Goal: Information Seeking & Learning: Learn about a topic

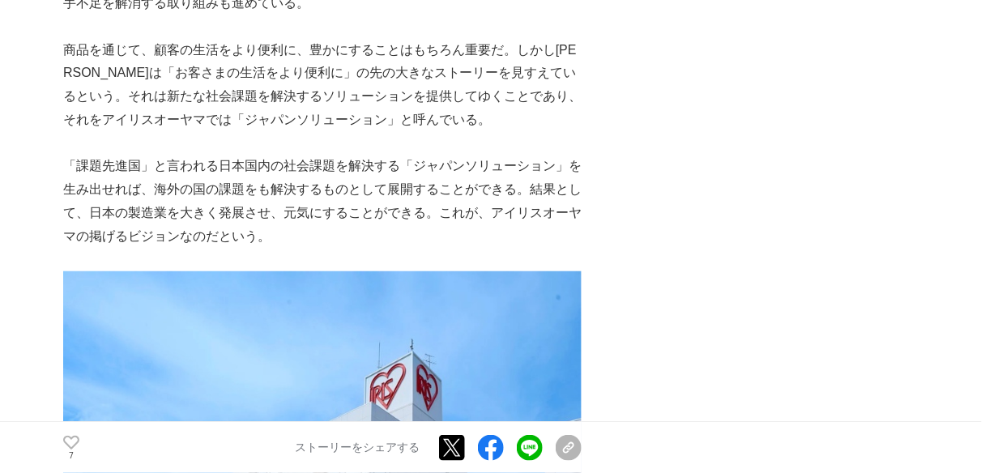
scroll to position [8295, 0]
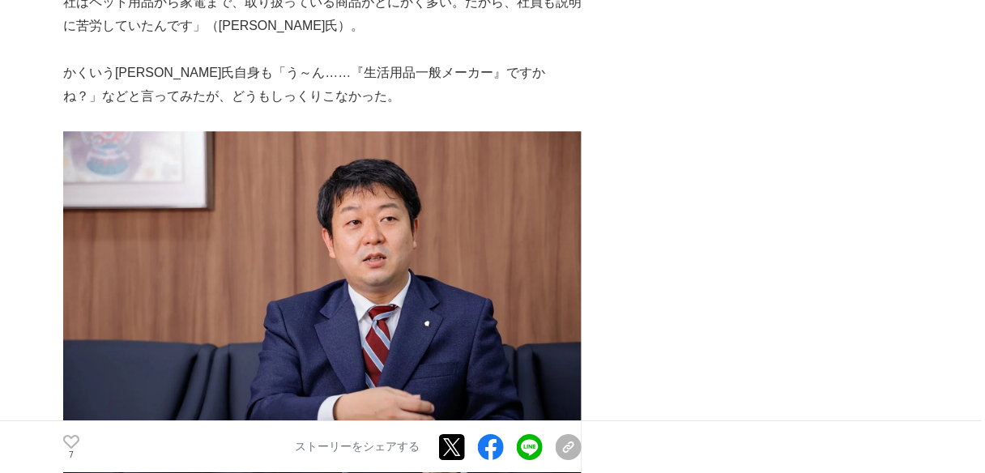
scroll to position [1491, 0]
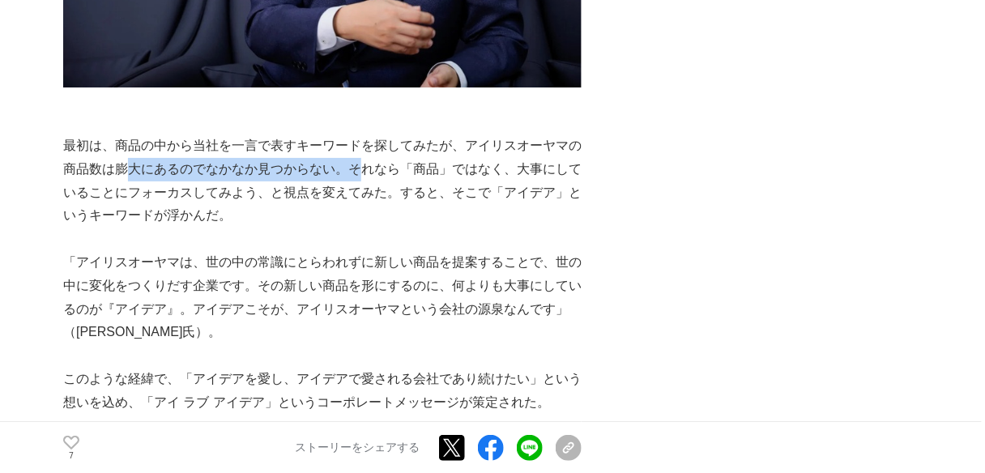
drag, startPoint x: 128, startPoint y: 116, endPoint x: 367, endPoint y: 133, distance: 239.6
click at [364, 134] on p "最初は、商品の中から当社を一言で表すキーワードを探してみたが、アイリスオーヤマの商品数は膨大にあるのでなかなか見つからない。それなら「商品」ではなく、大事にし…" at bounding box center [322, 180] width 518 height 93
click at [367, 134] on p "最初は、商品の中から当社を一言で表すキーワードを探してみたが、アイリスオーヤマの商品数は膨大にあるのでなかなか見つからない。それなら「商品」ではなく、大事にし…" at bounding box center [322, 180] width 518 height 93
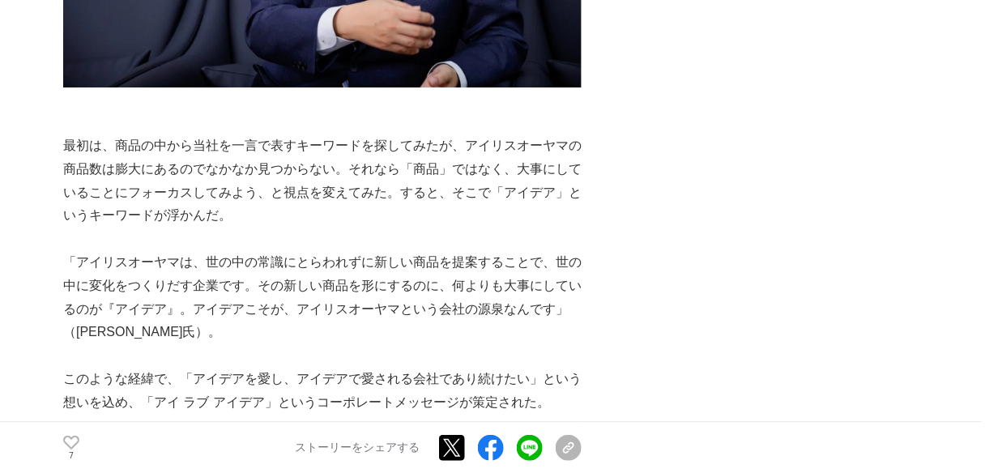
drag, startPoint x: 326, startPoint y: 130, endPoint x: 382, endPoint y: 148, distance: 58.7
click at [353, 139] on p "最初は、商品の中から当社を一言で表すキーワードを探してみたが、アイリスオーヤマの商品数は膨大にあるのでなかなか見つからない。それなら「商品」ではなく、大事にし…" at bounding box center [322, 180] width 518 height 93
click at [382, 148] on p "最初は、商品の中から当社を一言で表すキーワードを探してみたが、アイリスオーヤマの商品数は膨大にあるのでなかなか見つからない。それなら「商品」ではなく、大事にし…" at bounding box center [322, 180] width 518 height 93
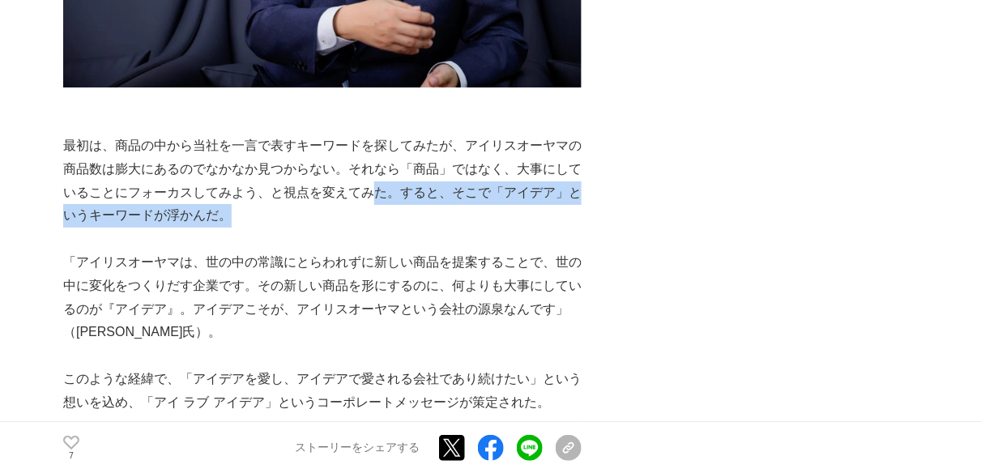
click at [340, 134] on p "最初は、商品の中から当社を一言で表すキーワードを探してみたが、アイリスオーヤマの商品数は膨大にあるのでなかなか見つからない。それなら「商品」ではなく、大事にし…" at bounding box center [322, 180] width 518 height 93
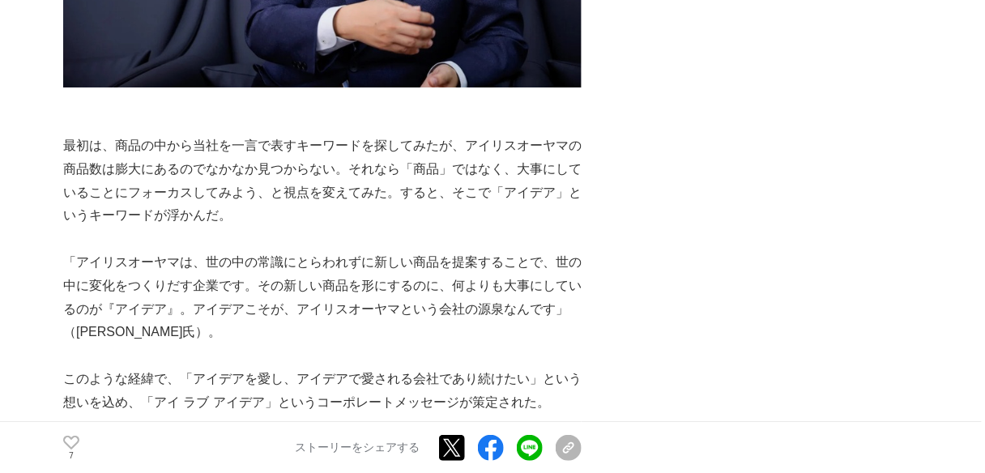
click at [331, 134] on p "最初は、商品の中から当社を一言で表すキーワードを探してみたが、アイリスオーヤマの商品数は膨大にあるのでなかなか見つからない。それなら「商品」ではなく、大事にし…" at bounding box center [322, 180] width 518 height 93
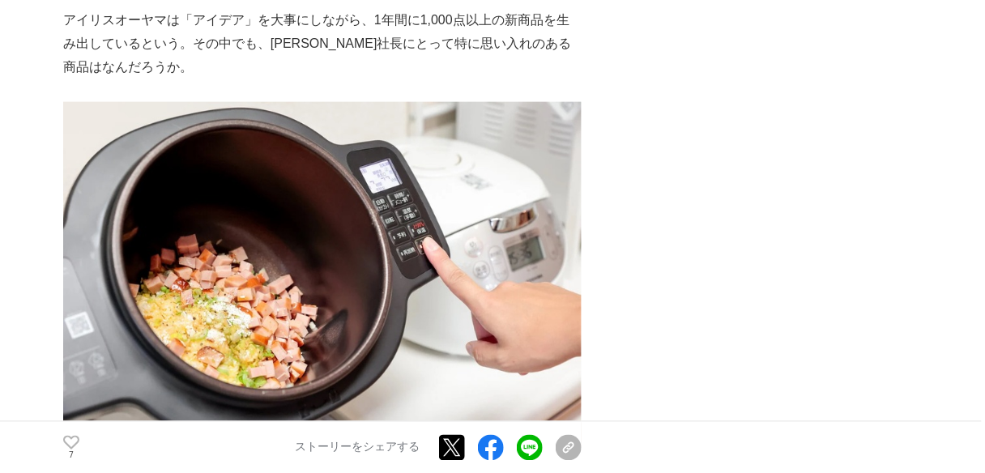
scroll to position [2398, 0]
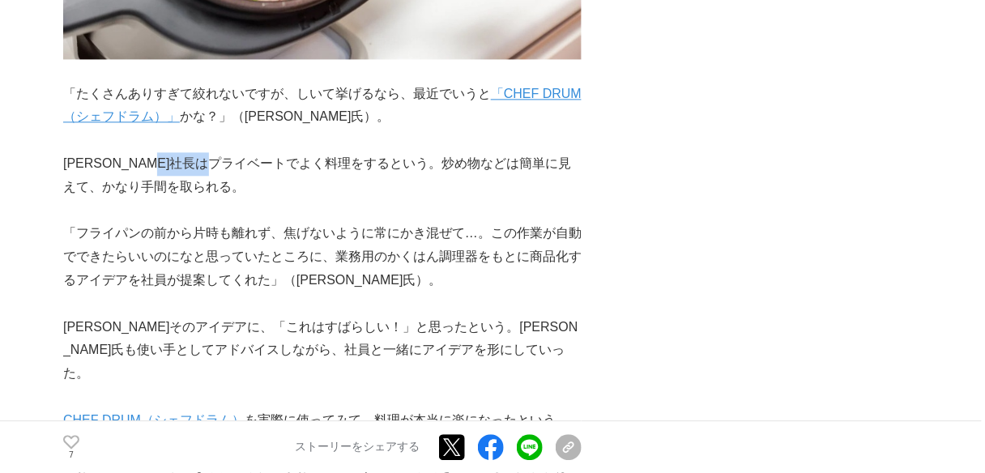
click at [284, 152] on p "[PERSON_NAME]社長はプライベートでよく料理をするという。炒め物などは簡単に見えて、かなり手間を取られる。" at bounding box center [322, 175] width 518 height 47
click at [286, 152] on p "[PERSON_NAME]社長はプライベートでよく料理をするという。炒め物などは簡単に見えて、かなり手間を取られる。" at bounding box center [322, 175] width 518 height 47
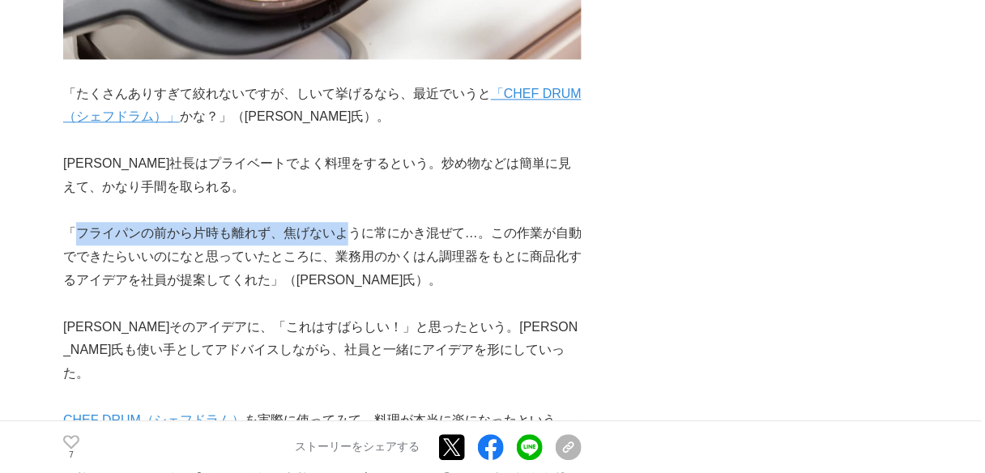
drag, startPoint x: 71, startPoint y: 196, endPoint x: 362, endPoint y: 193, distance: 290.8
click at [362, 222] on p "「フライパンの前から片時も離れず、焦げないように常にかき混ぜて…。この作業が自動でできたらいいのになと思っていたところに、業務用のかくはん調理器をもとに商品化…" at bounding box center [322, 257] width 518 height 70
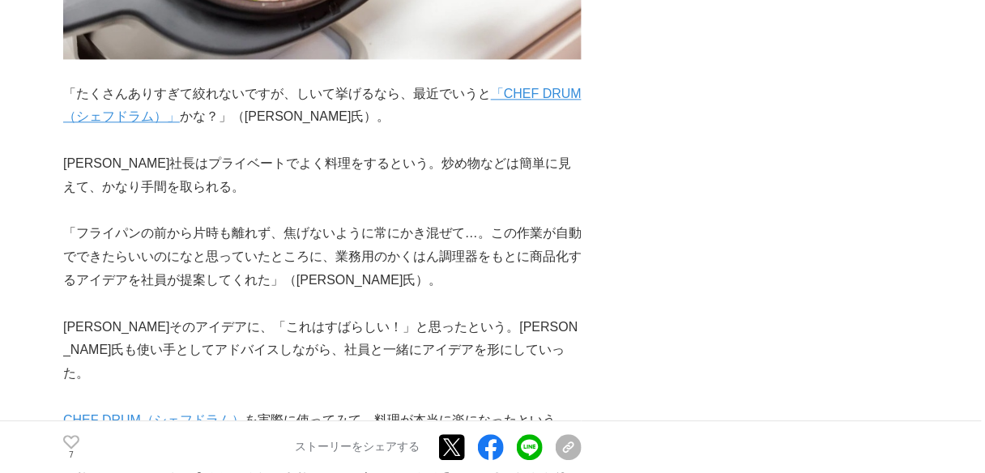
scroll to position [2657, 0]
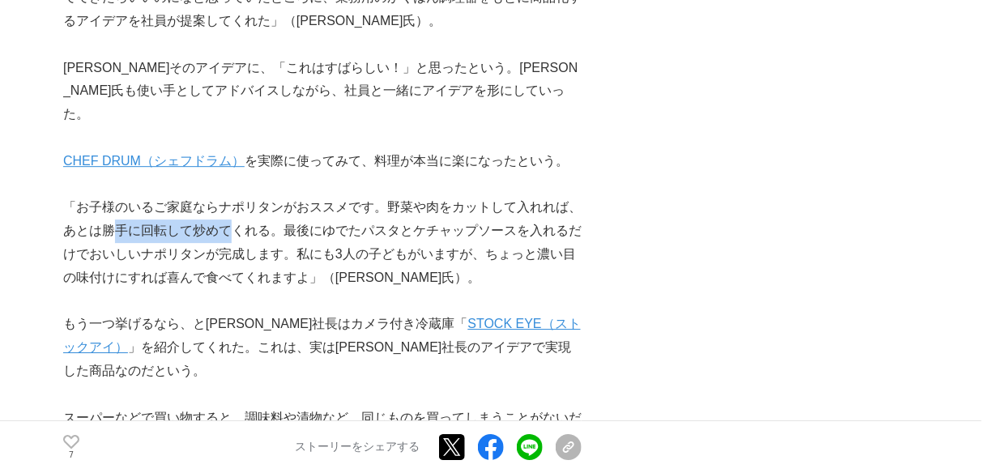
drag, startPoint x: 110, startPoint y: 156, endPoint x: 243, endPoint y: 151, distance: 132.9
click at [237, 196] on p "「お子様のいるご家庭ならナポリタンがおススメです。野菜や肉をカットして入れれば、あとは勝手に回転して炒めてくれる。最後にゆでたパスタとケチャップソースを入れる…" at bounding box center [322, 242] width 518 height 93
click at [249, 196] on p "「お子様のいるご家庭ならナポリタンがおススメです。野菜や肉をカットして入れれば、あとは勝手に回転して炒めてくれる。最後にゆでたパスタとケチャップソースを入れる…" at bounding box center [322, 242] width 518 height 93
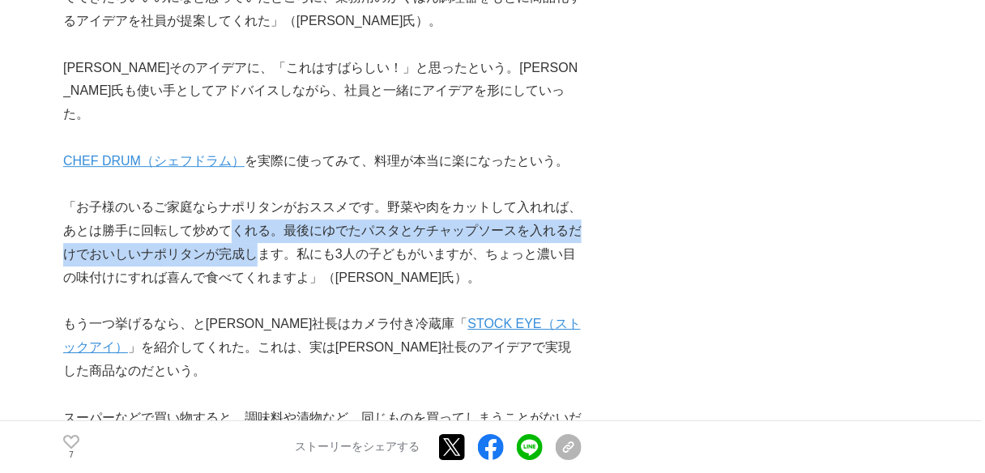
drag, startPoint x: 236, startPoint y: 173, endPoint x: 258, endPoint y: 181, distance: 23.3
click at [254, 196] on p "「お子様のいるご家庭ならナポリタンがおススメです。野菜や肉をカットして入れれば、あとは勝手に回転して炒めてくれる。最後にゆでたパスタとケチャップソースを入れる…" at bounding box center [322, 242] width 518 height 93
click at [258, 196] on p "「お子様のいるご家庭ならナポリタンがおススメです。野菜や肉をカットして入れれば、あとは勝手に回転して炒めてくれる。最後にゆでたパスタとケチャップソースを入れる…" at bounding box center [322, 242] width 518 height 93
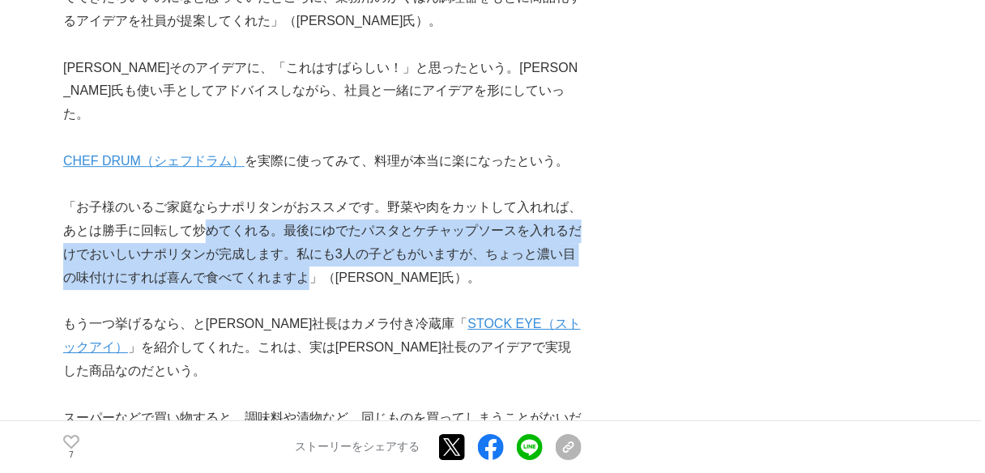
drag, startPoint x: 272, startPoint y: 196, endPoint x: 203, endPoint y: 154, distance: 81.4
click at [203, 196] on p "「お子様のいるご家庭ならナポリタンがおススメです。野菜や肉をカットして入れれば、あとは勝手に回転して炒めてくれる。最後にゆでたパスタとケチャップソースを入れる…" at bounding box center [322, 242] width 518 height 93
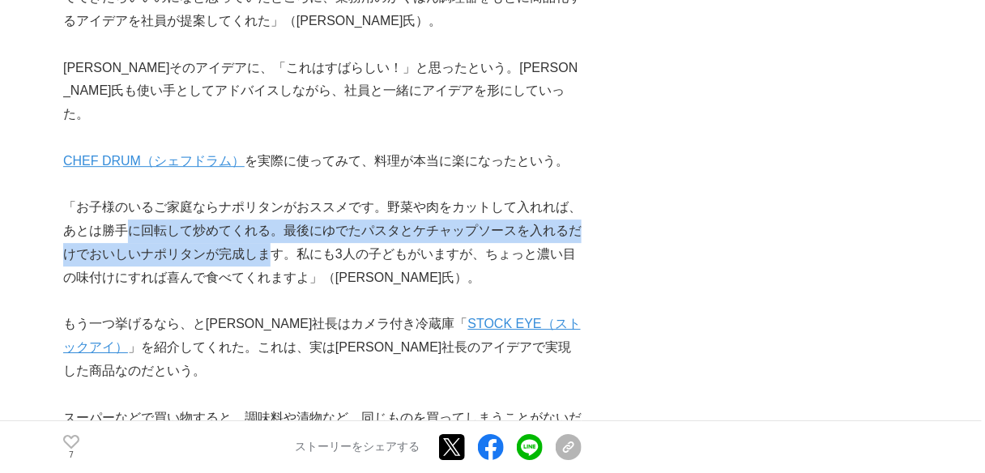
drag, startPoint x: 128, startPoint y: 163, endPoint x: 314, endPoint y: 196, distance: 188.5
click at [314, 196] on p "「お子様のいるご家庭ならナポリタンがおススメです。野菜や肉をカットして入れれば、あとは勝手に回転して炒めてくれる。最後にゆでたパスタとケチャップソースを入れる…" at bounding box center [322, 242] width 518 height 93
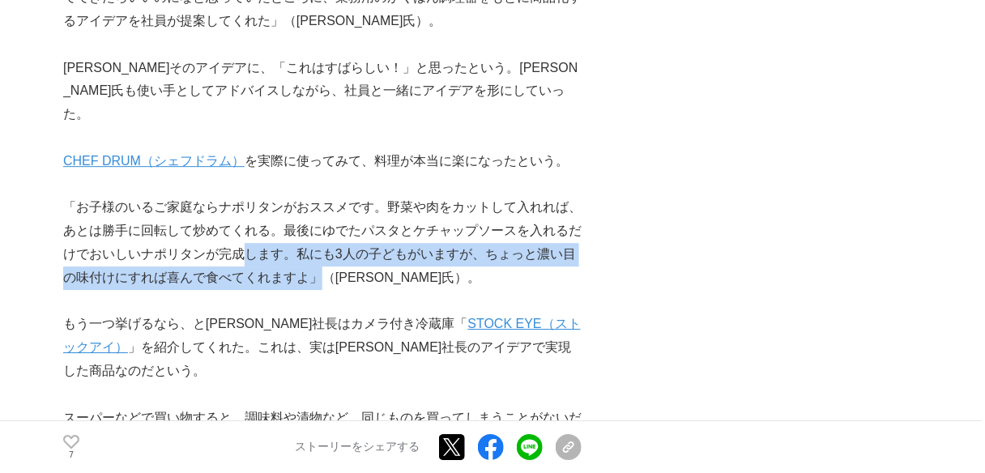
drag, startPoint x: 317, startPoint y: 215, endPoint x: 237, endPoint y: 173, distance: 90.6
click at [237, 196] on p "「お子様のいるご家庭ならナポリタンがおススメです。野菜や肉をカットして入れれば、あとは勝手に回転して炒めてくれる。最後にゆでたパスタとケチャップソースを入れる…" at bounding box center [322, 242] width 518 height 93
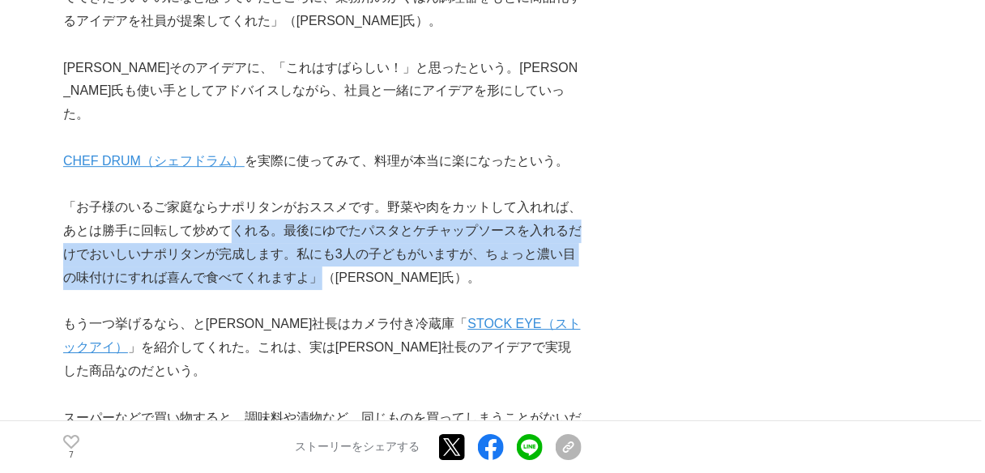
click at [237, 196] on p "「お子様のいるご家庭ならナポリタンがおススメです。野菜や肉をカットして入れれば、あとは勝手に回転して炒めてくれる。最後にゆでたパスタとケチャップソースを入れる…" at bounding box center [322, 242] width 518 height 93
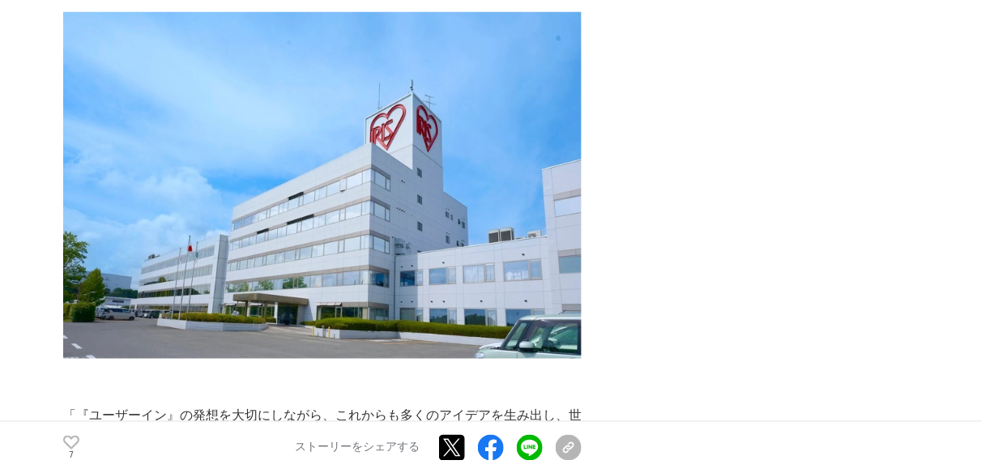
scroll to position [8490, 0]
